Goal: Task Accomplishment & Management: Manage account settings

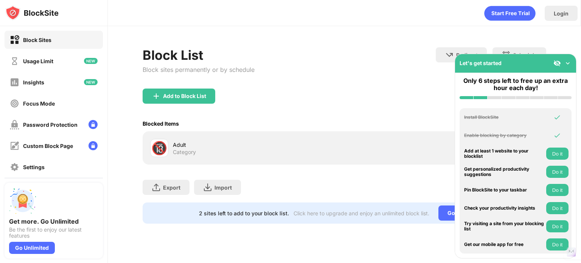
click at [169, 154] on div "🔞 Adult Category" at bounding box center [247, 148] width 194 height 18
click at [569, 60] on img at bounding box center [568, 63] width 8 height 8
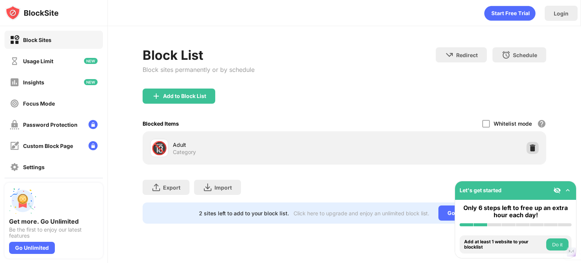
click at [536, 148] on div at bounding box center [533, 148] width 12 height 12
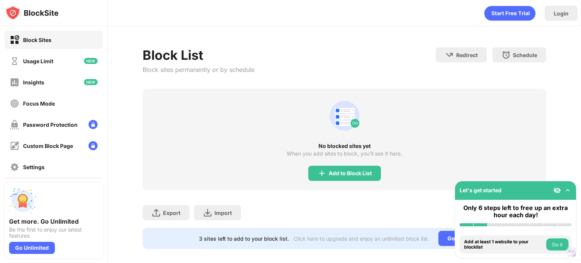
scroll to position [12, 0]
